Goal: Find contact information: Find contact information

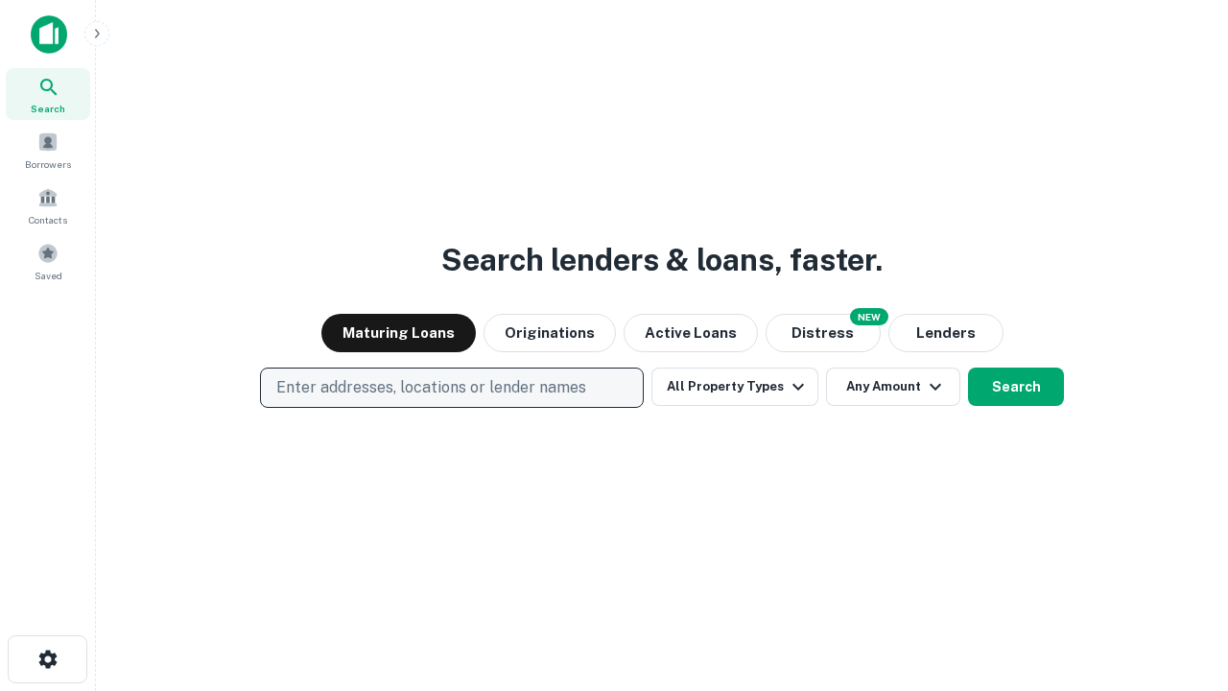
click at [451, 387] on p "Enter addresses, locations or lender names" at bounding box center [431, 387] width 310 height 23
type input "**********"
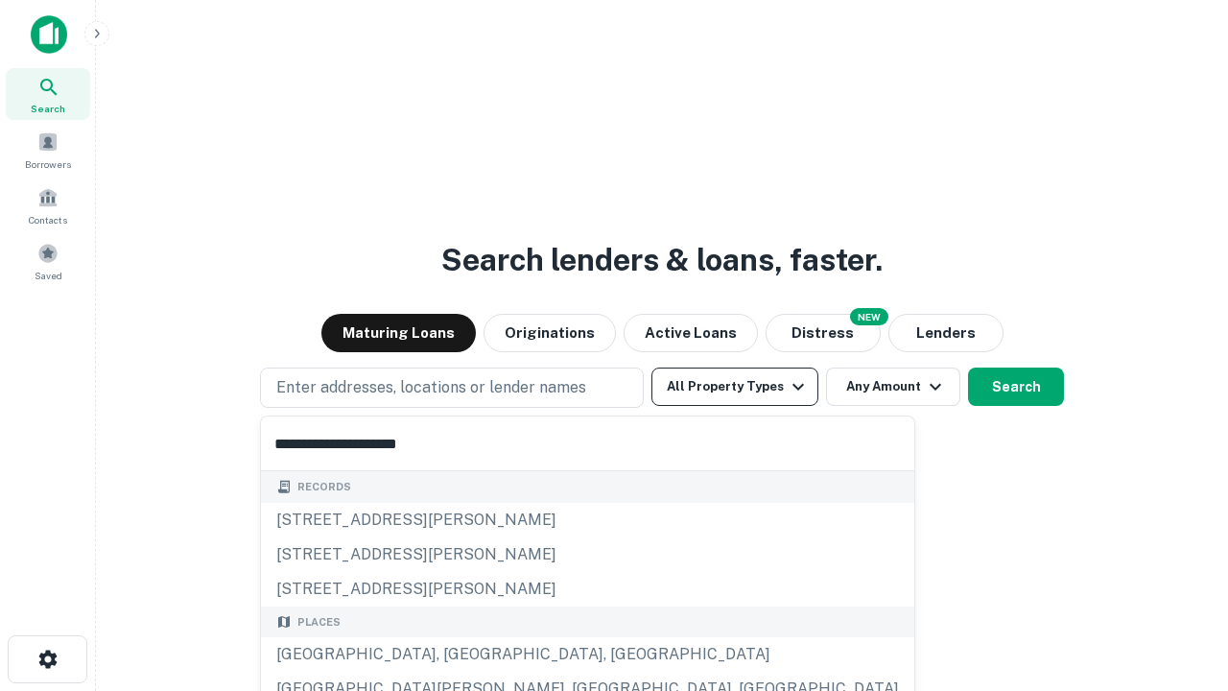
click at [458, 654] on div "Santa Monica, CA, USA" at bounding box center [587, 654] width 653 height 35
click at [735, 387] on button "All Property Types" at bounding box center [734, 386] width 167 height 38
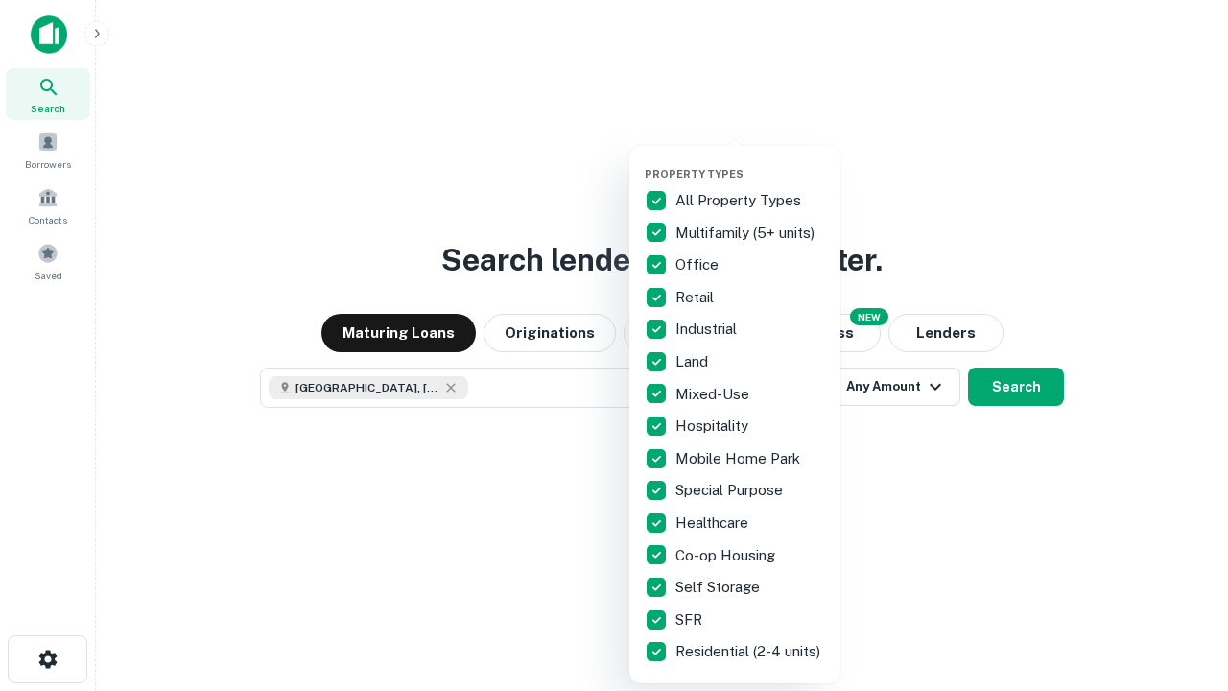
click at [750, 161] on button "button" at bounding box center [750, 161] width 211 height 1
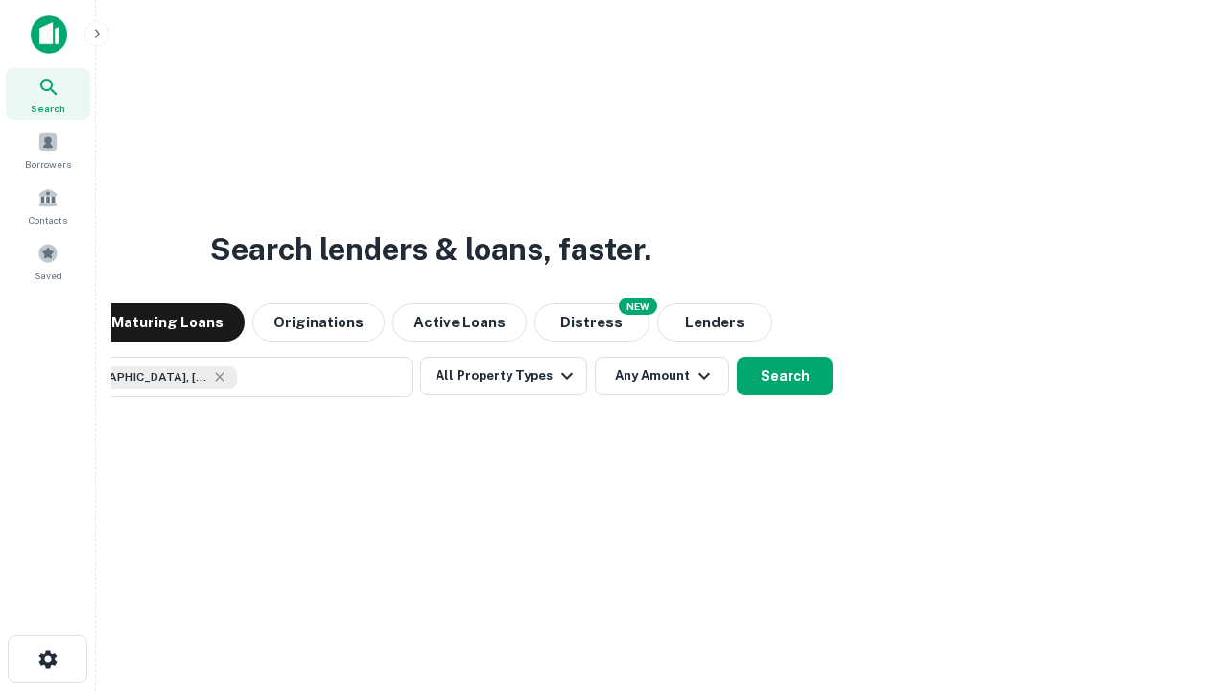
scroll to position [31, 0]
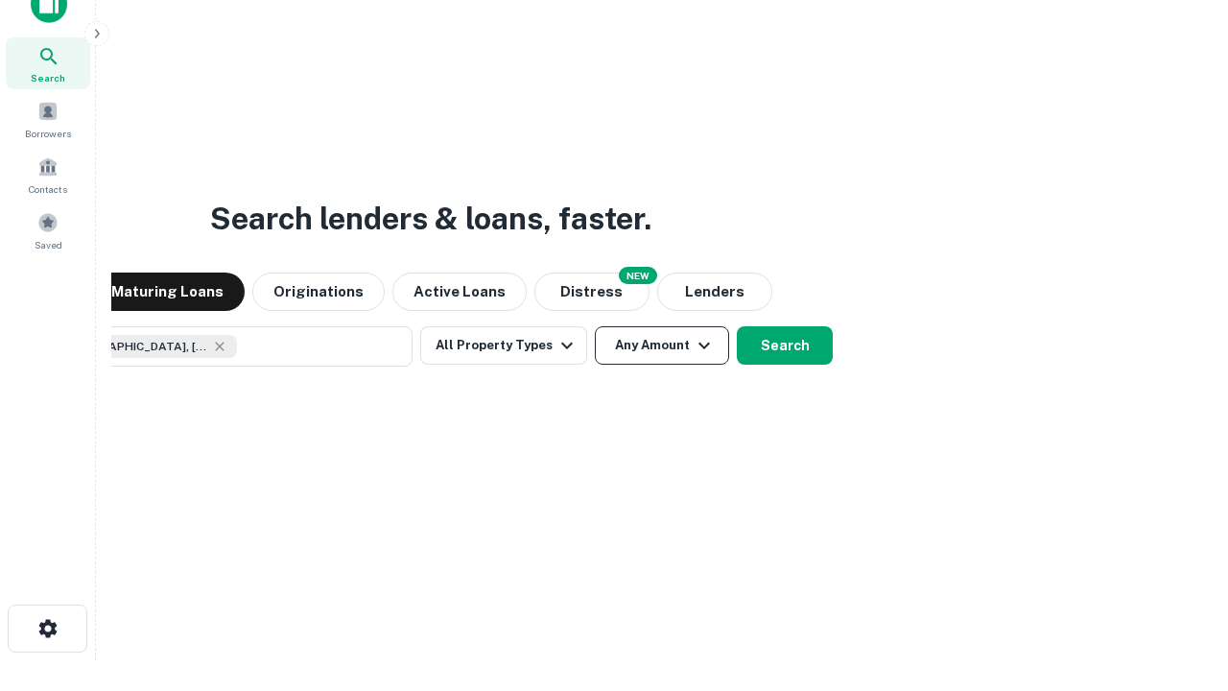
click at [595, 326] on button "Any Amount" at bounding box center [662, 345] width 134 height 38
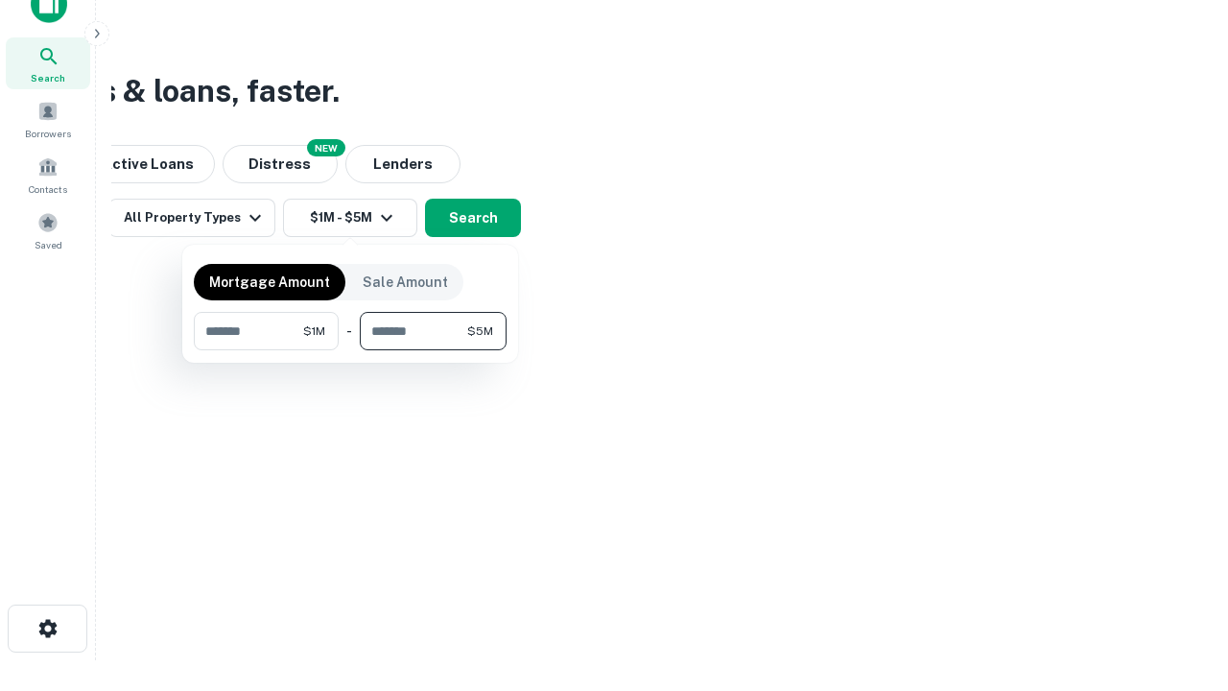
type input "*******"
click at [350, 350] on button "button" at bounding box center [350, 350] width 313 height 1
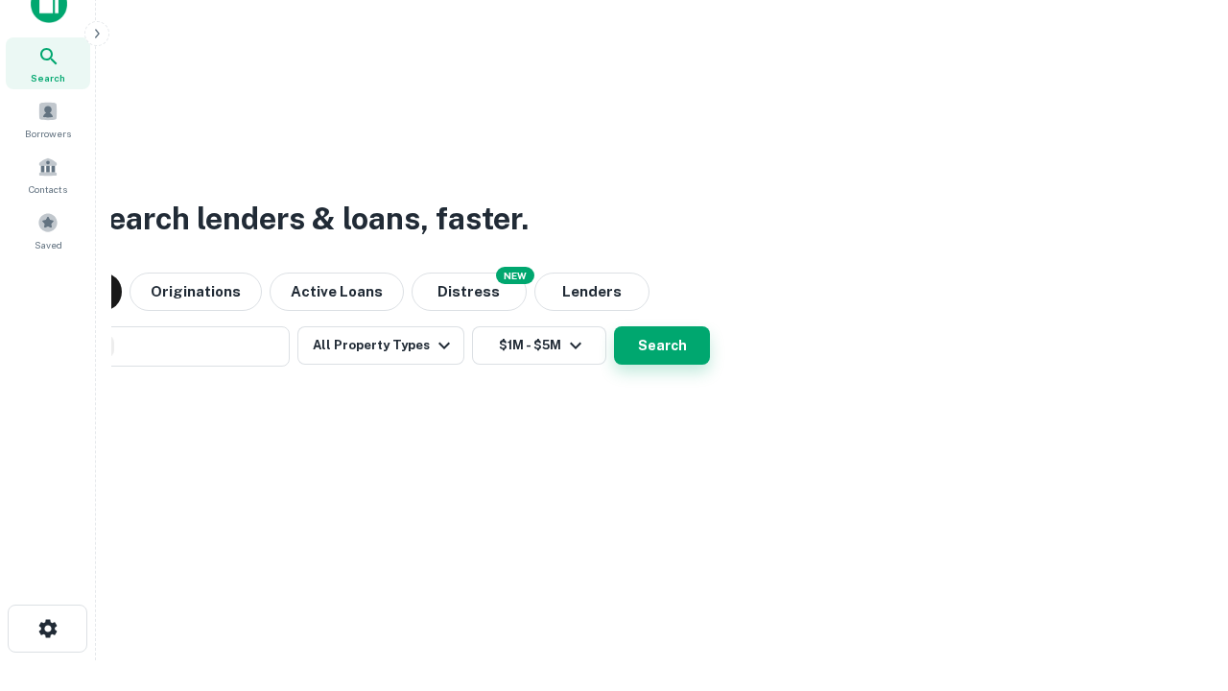
click at [614, 326] on button "Search" at bounding box center [662, 345] width 96 height 38
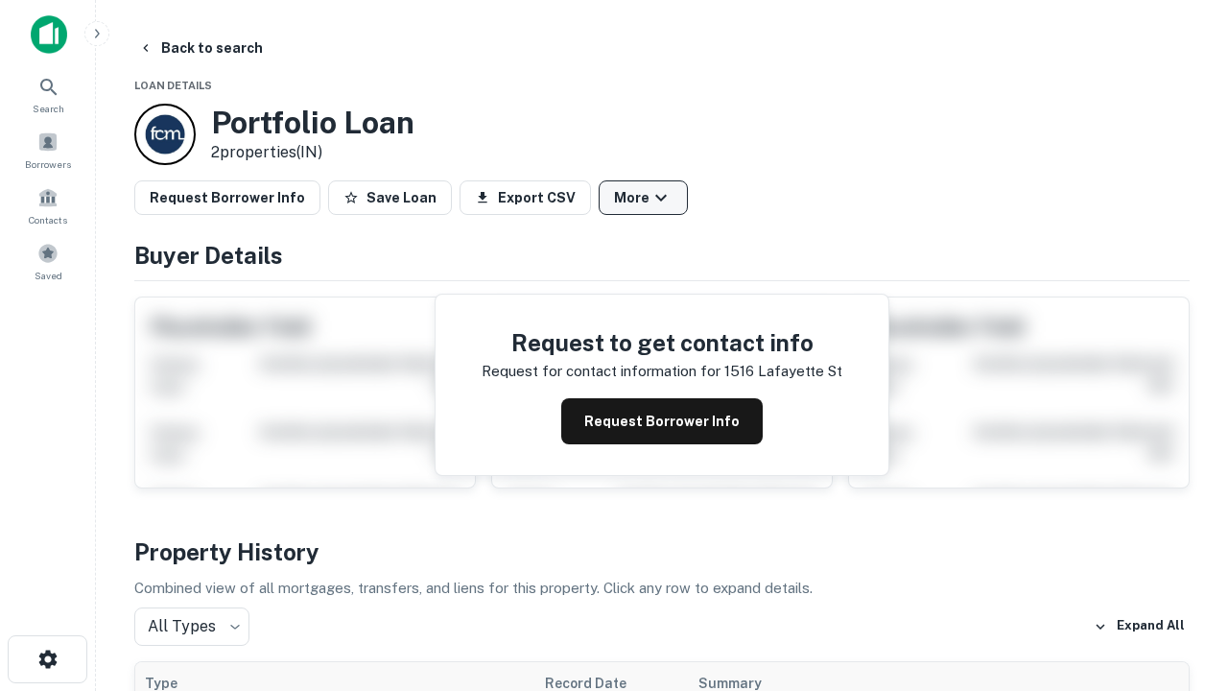
click at [643, 198] on button "More" at bounding box center [643, 197] width 89 height 35
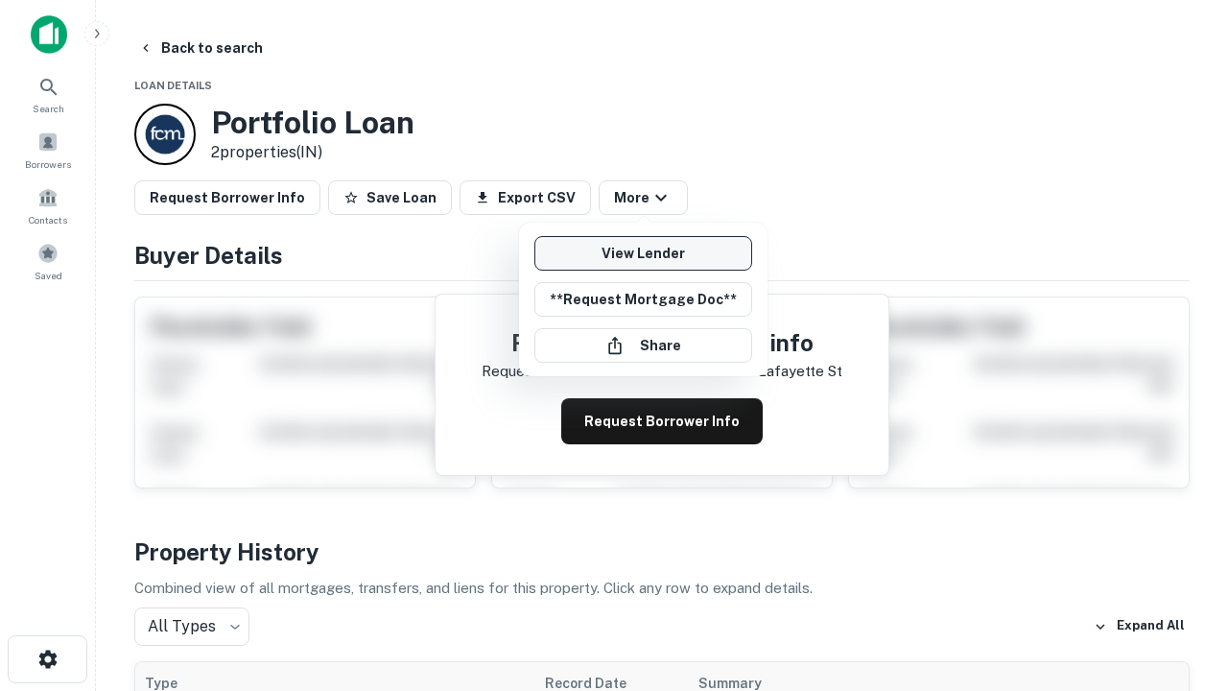
click at [643, 253] on link "View Lender" at bounding box center [643, 253] width 218 height 35
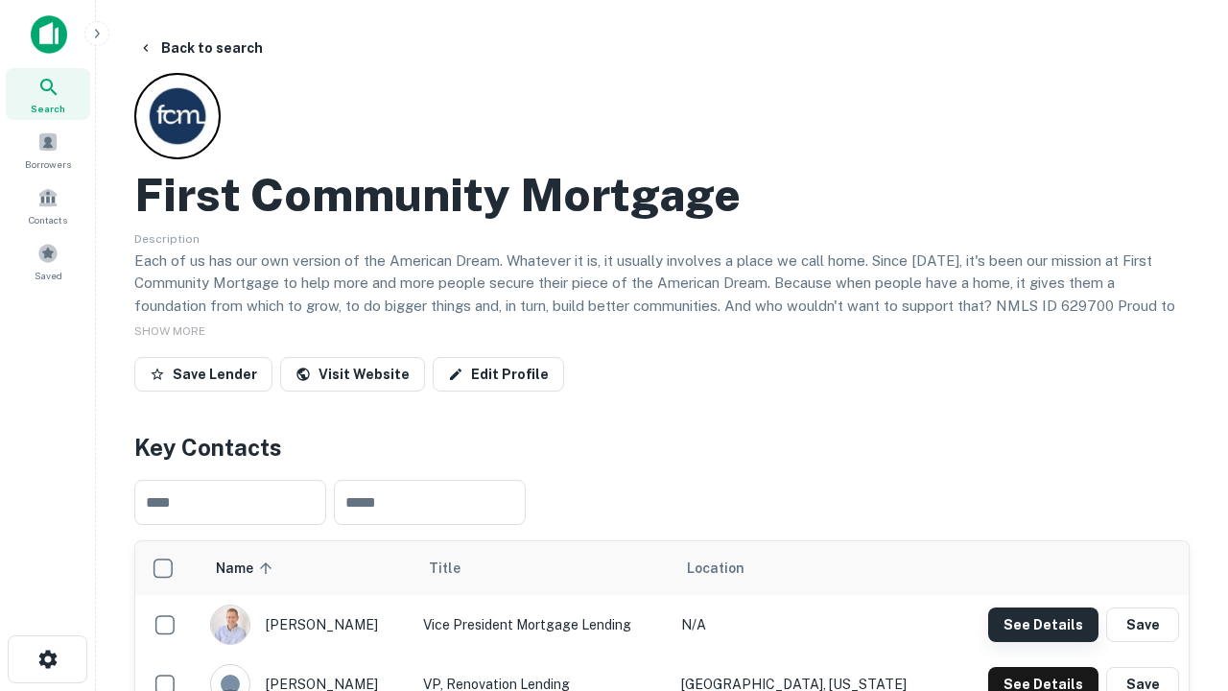
click at [1043, 623] on button "See Details" at bounding box center [1043, 624] width 110 height 35
